Goal: Information Seeking & Learning: Learn about a topic

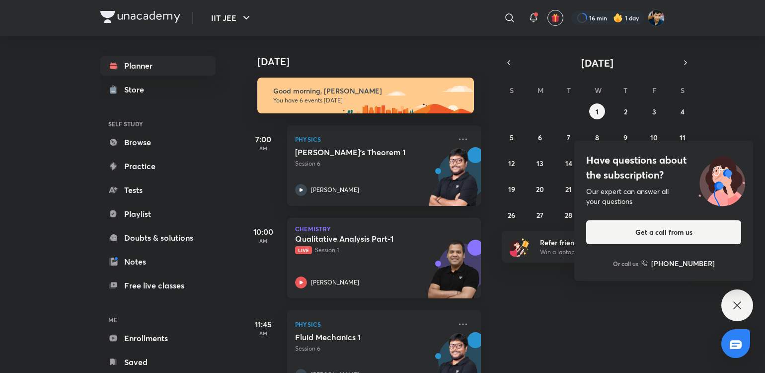
click at [355, 243] on h5 "Qualitative Analysis Part-1" at bounding box center [357, 238] width 124 height 10
